Goal: Task Accomplishment & Management: Manage account settings

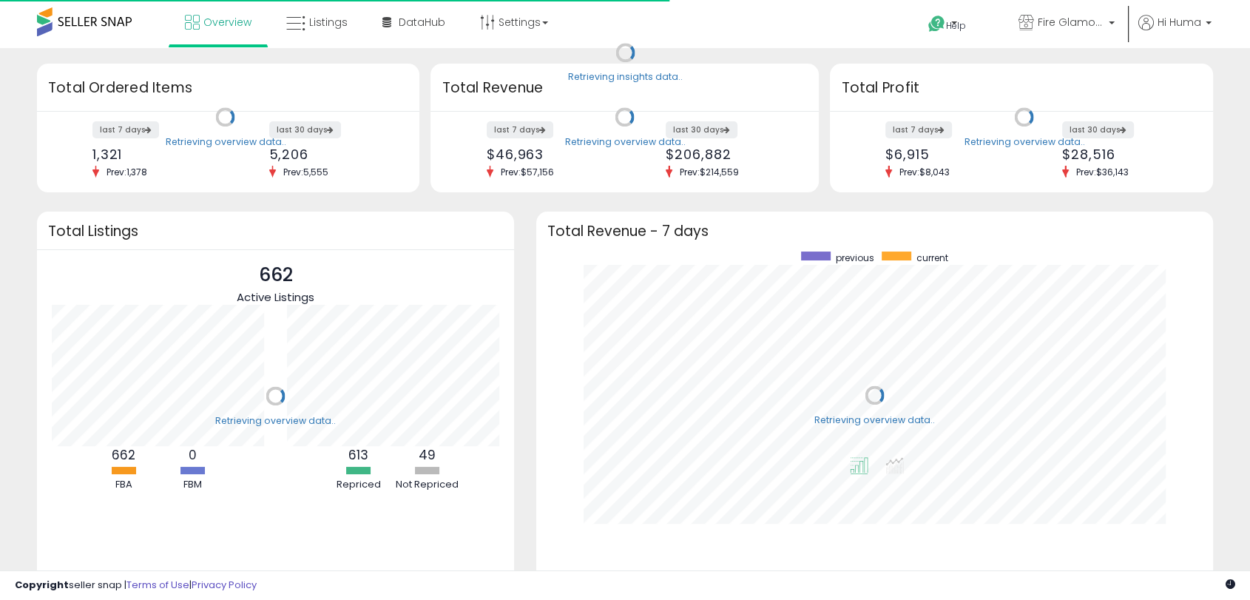
scroll to position [280, 646]
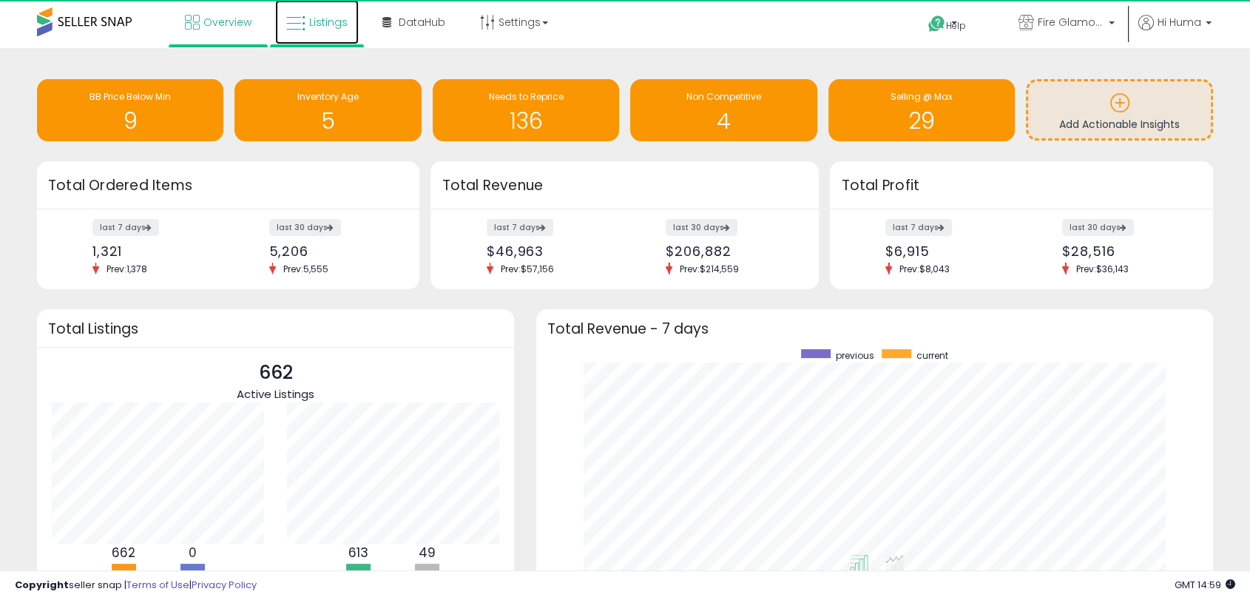
click at [337, 39] on link "Listings" at bounding box center [317, 22] width 84 height 44
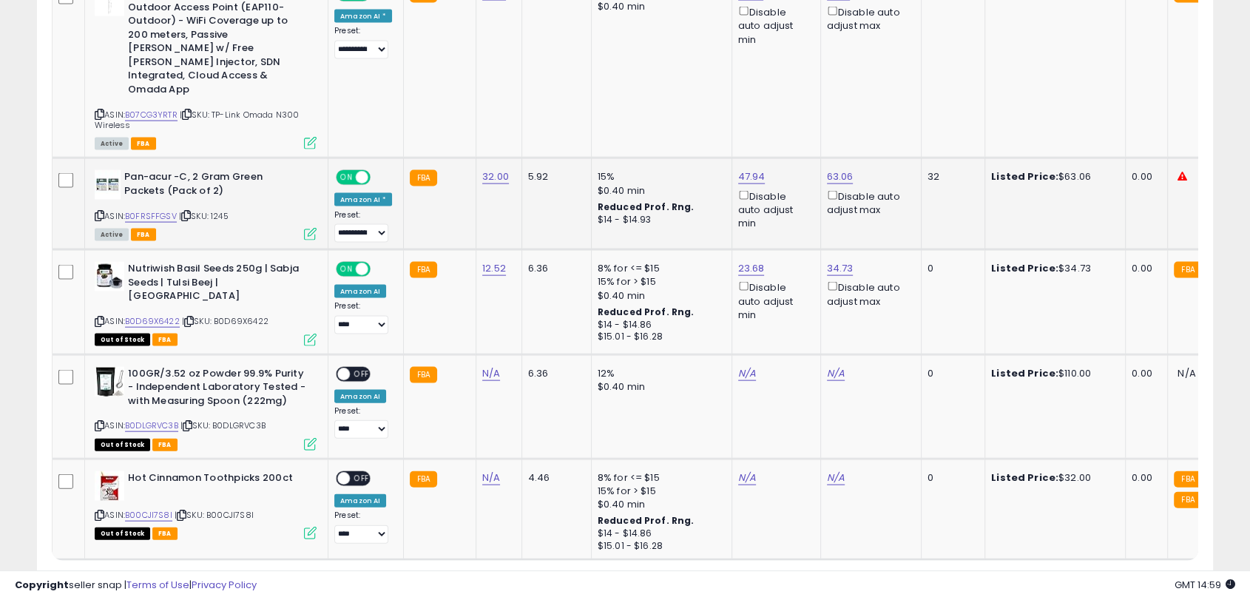
scroll to position [3123, 0]
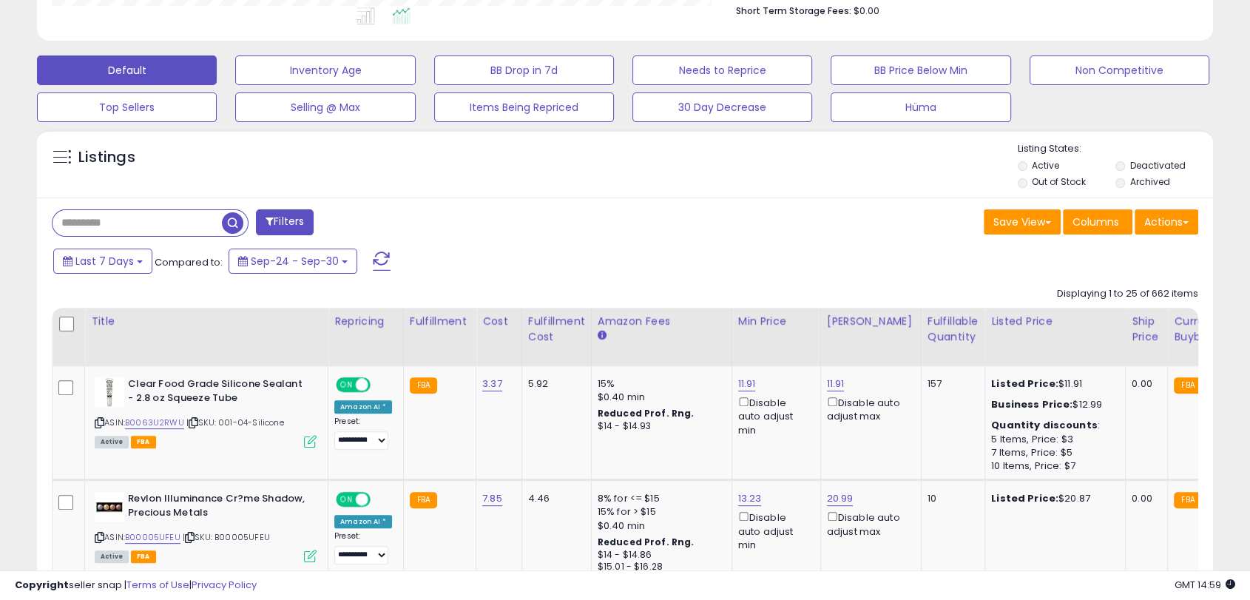
drag, startPoint x: 933, startPoint y: 315, endPoint x: 825, endPoint y: 98, distance: 242.8
click at [933, 315] on div "Fulfillable Quantity" at bounding box center [953, 329] width 51 height 31
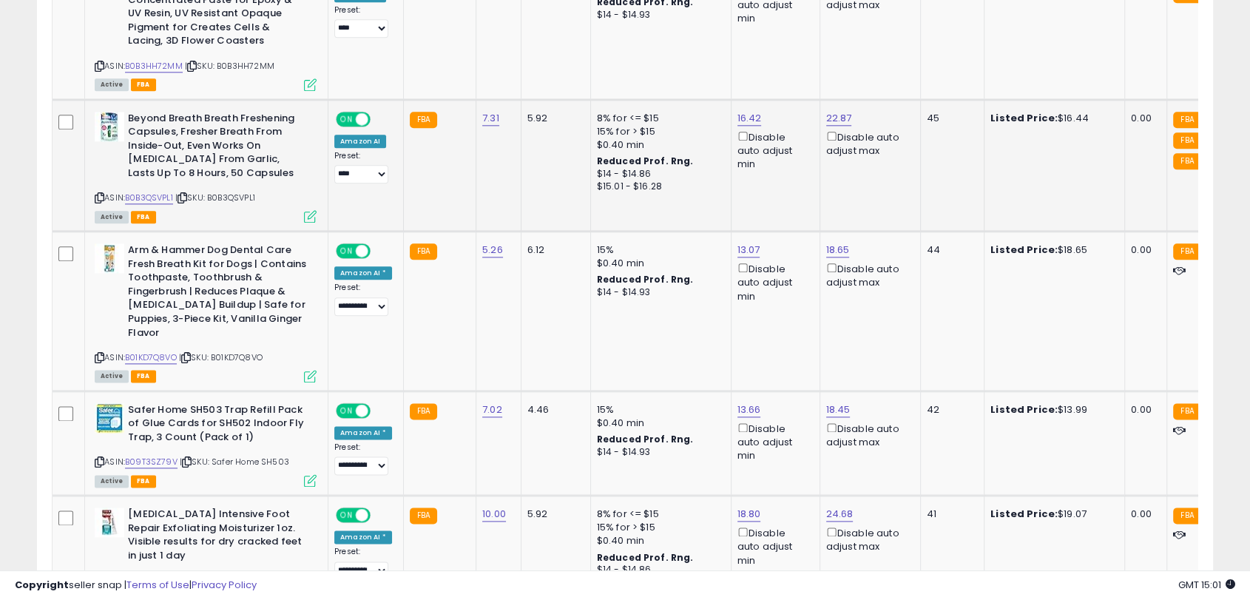
scroll to position [1808, 0]
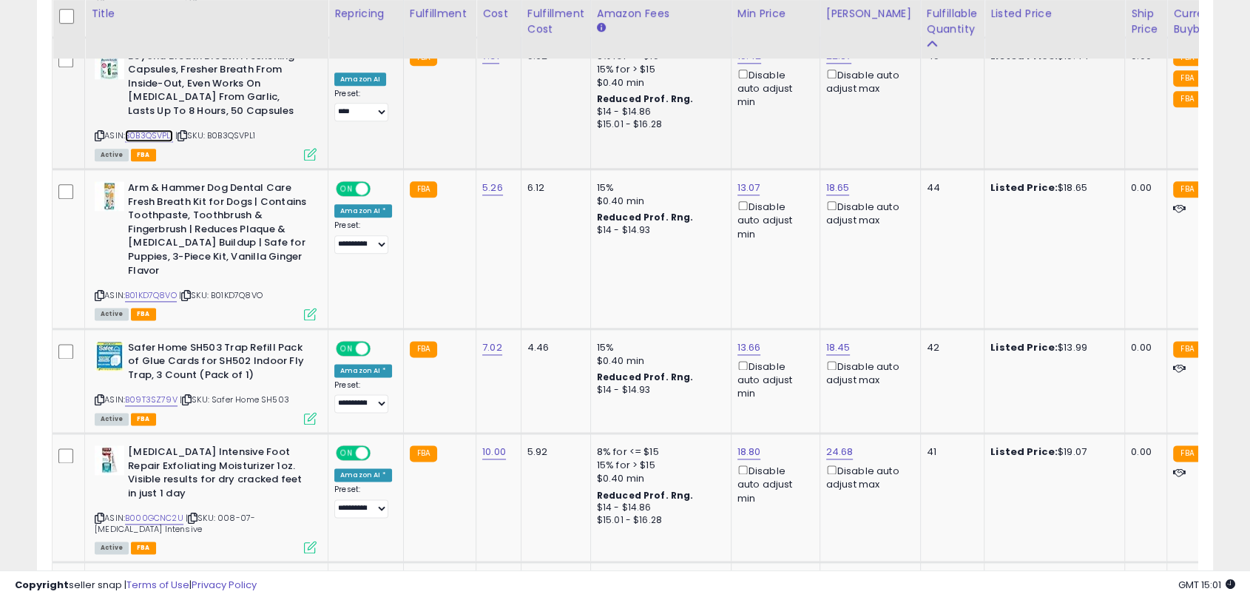
click at [136, 135] on link "B0B3QSVPL1" at bounding box center [149, 135] width 48 height 13
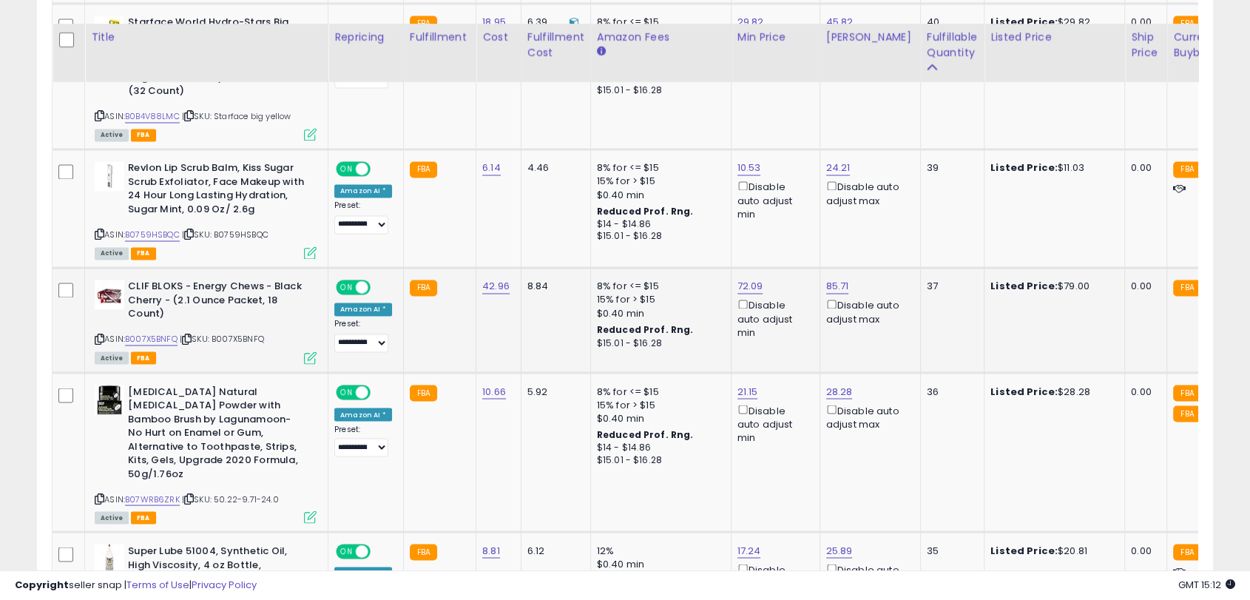
scroll to position [2465, 0]
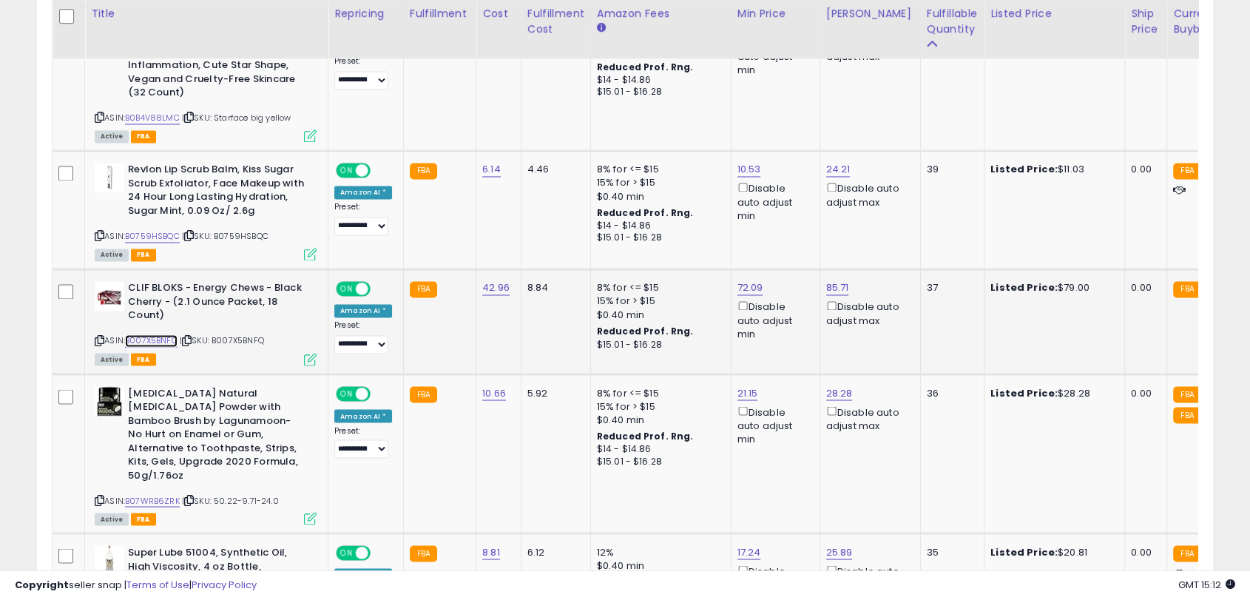
click at [164, 334] on link "B007X5BNFQ" at bounding box center [151, 340] width 53 height 13
